Goal: Connect with others: Establish contact or relationships with other users

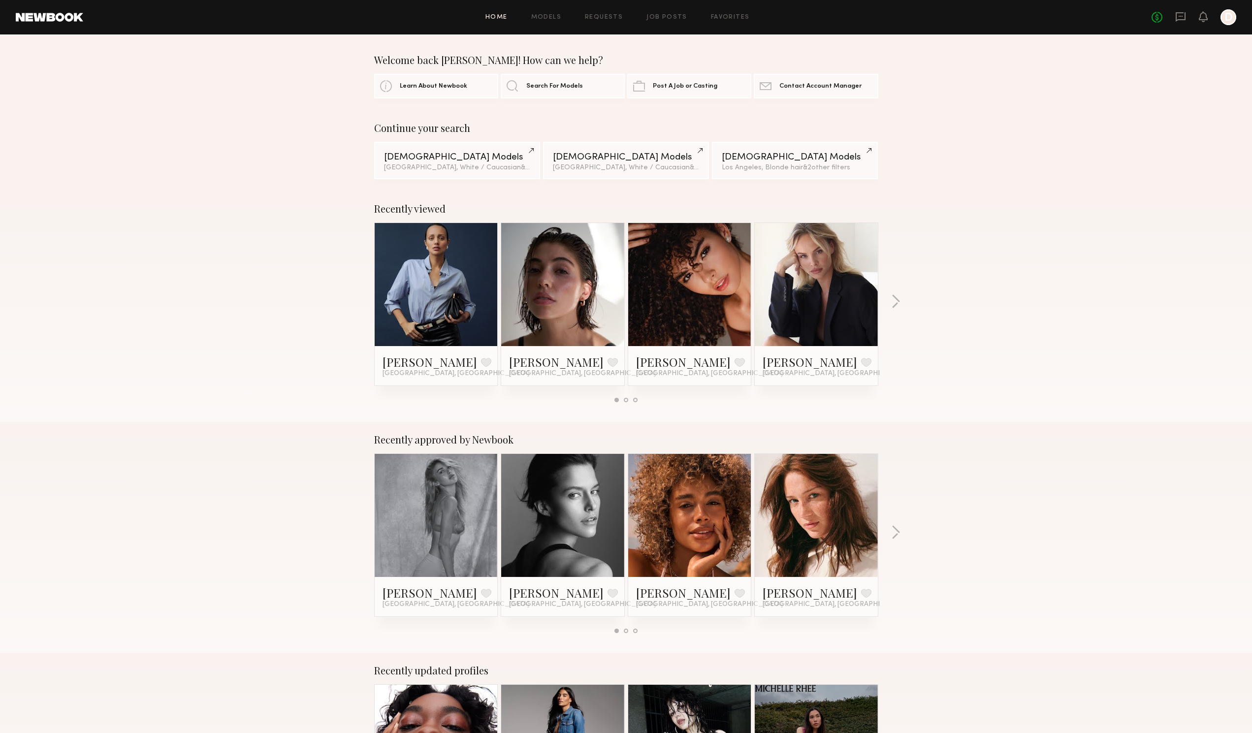
click at [416, 280] on link at bounding box center [436, 284] width 60 height 123
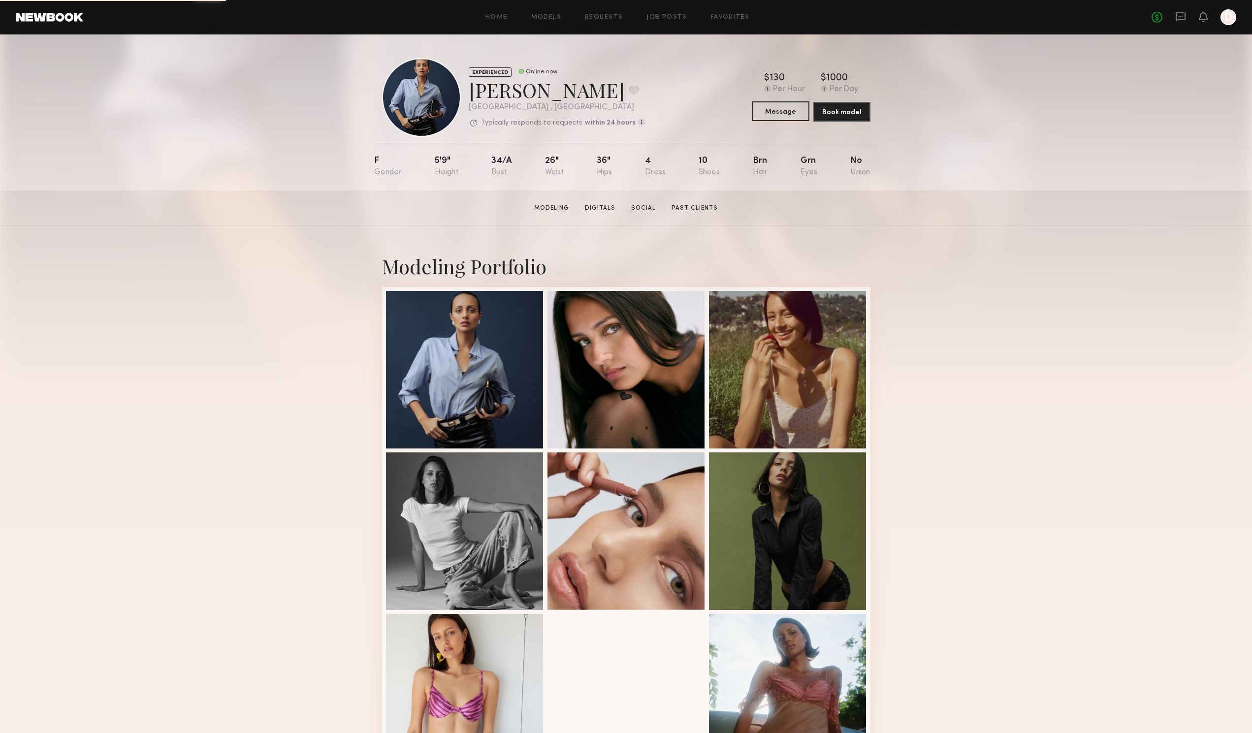
click at [778, 112] on button "Message" at bounding box center [780, 111] width 57 height 20
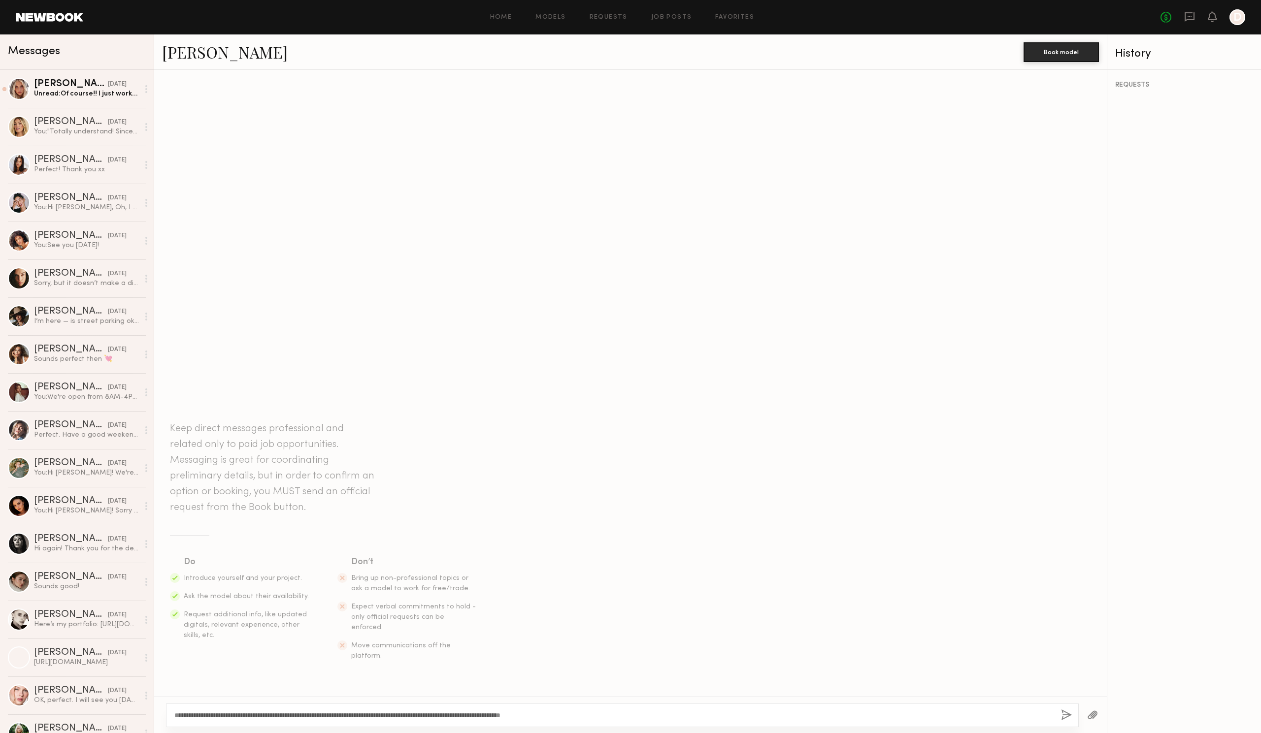
type textarea "**********"
